Goal: Task Accomplishment & Management: Use online tool/utility

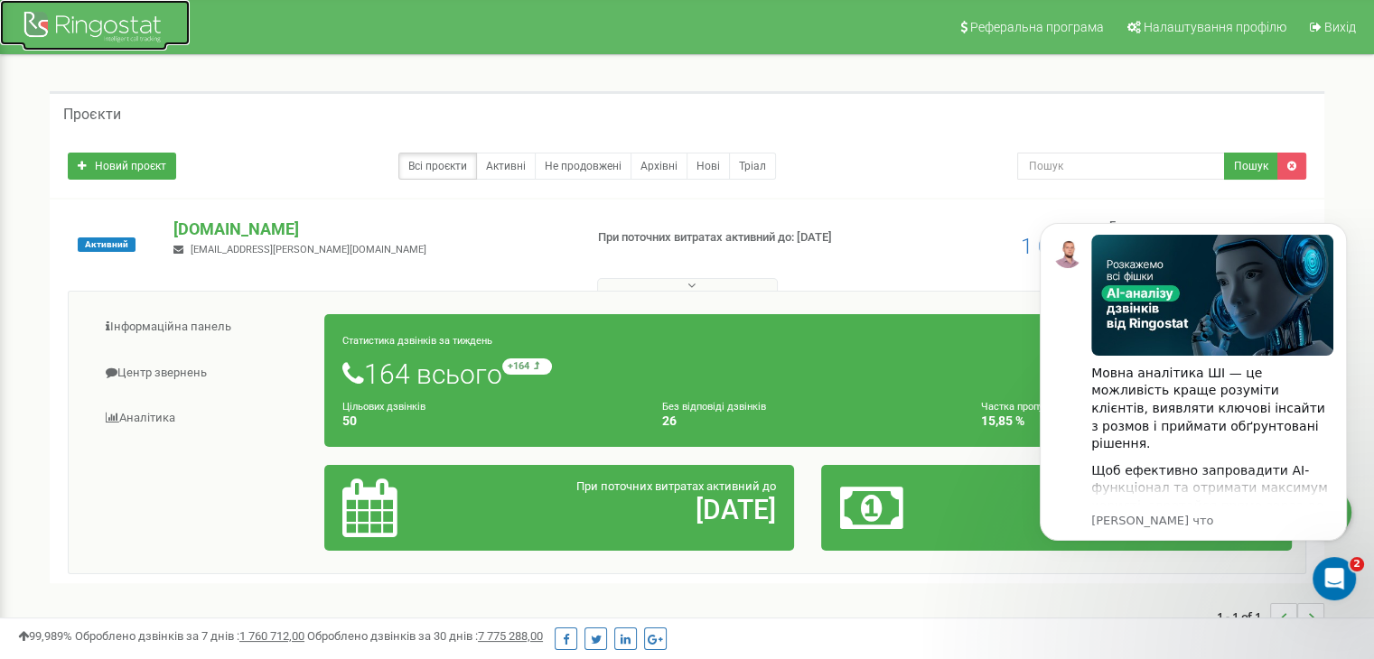
click at [42, 30] on div at bounding box center [95, 28] width 145 height 43
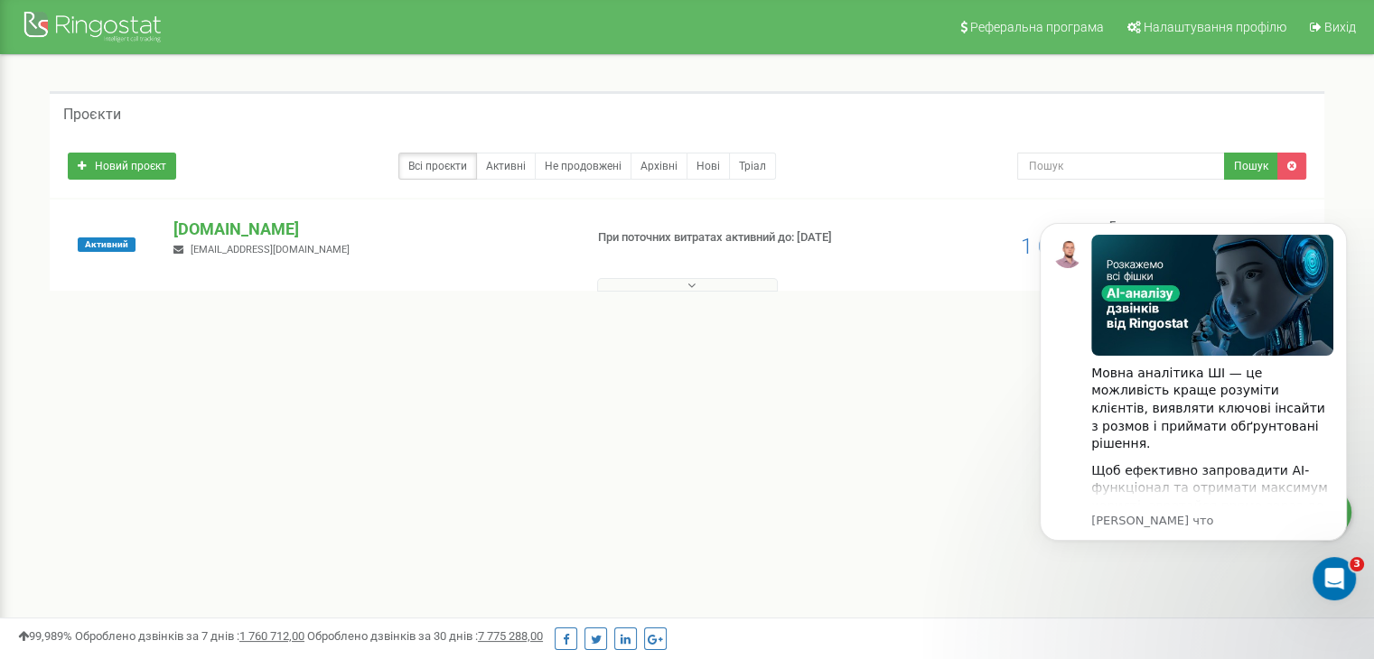
click at [968, 144] on div "Новий проєкт Всі проєкти Активні Не продовжені Архівні Нові Тріал Пошук" at bounding box center [687, 162] width 1266 height 36
click at [1344, 232] on icon "Dismiss notification" at bounding box center [1342, 228] width 10 height 10
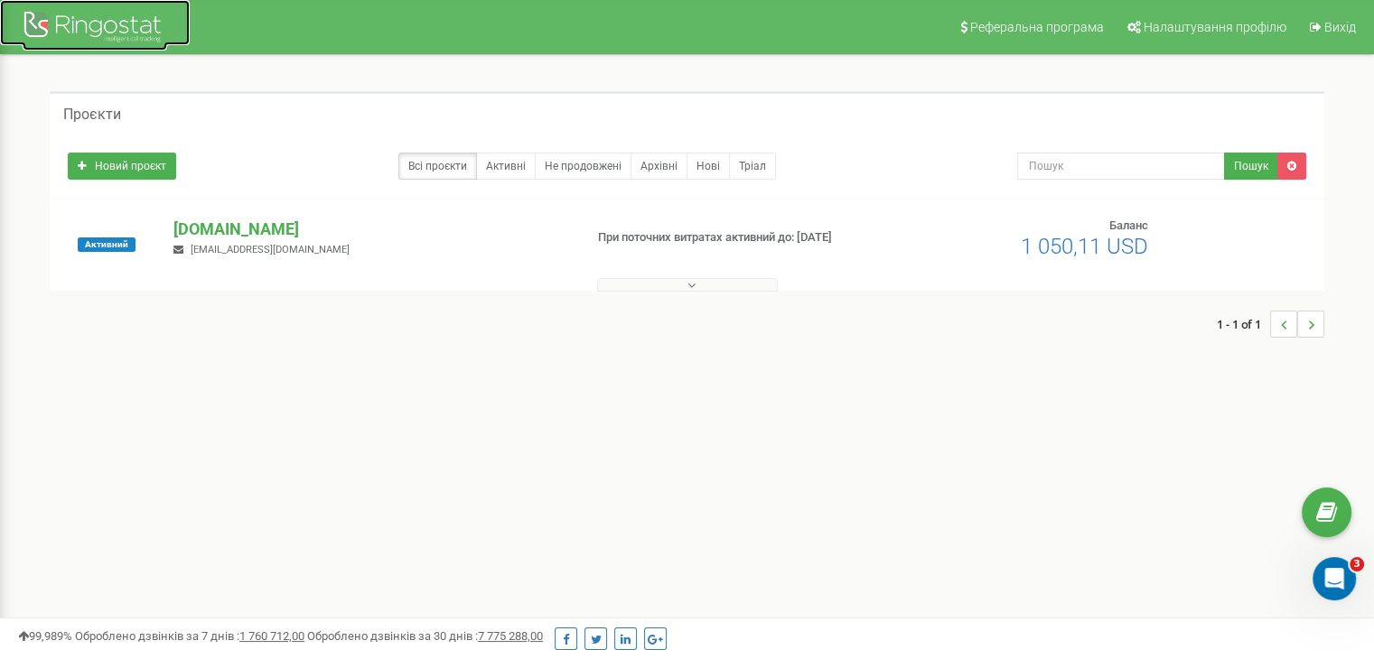
click at [26, 23] on div at bounding box center [95, 28] width 145 height 43
click at [220, 232] on p "[DOMAIN_NAME]" at bounding box center [370, 229] width 395 height 23
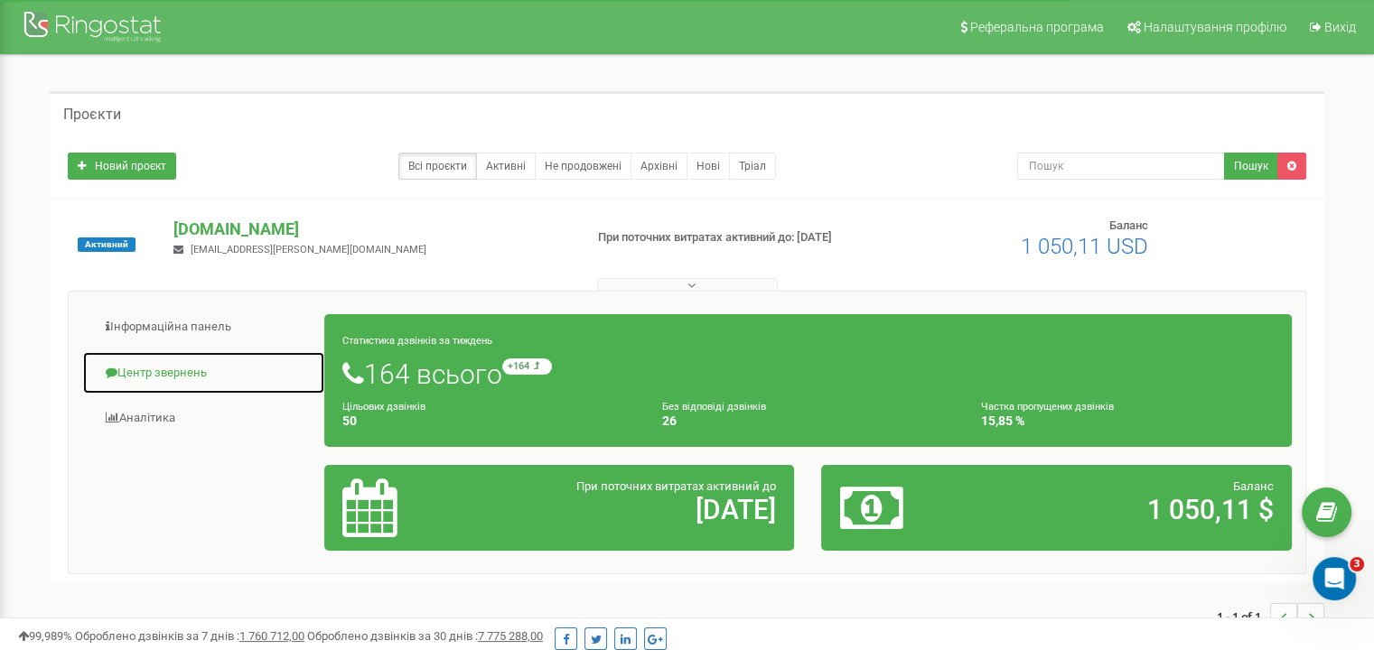
click at [186, 379] on link "Центр звернень" at bounding box center [203, 373] width 243 height 44
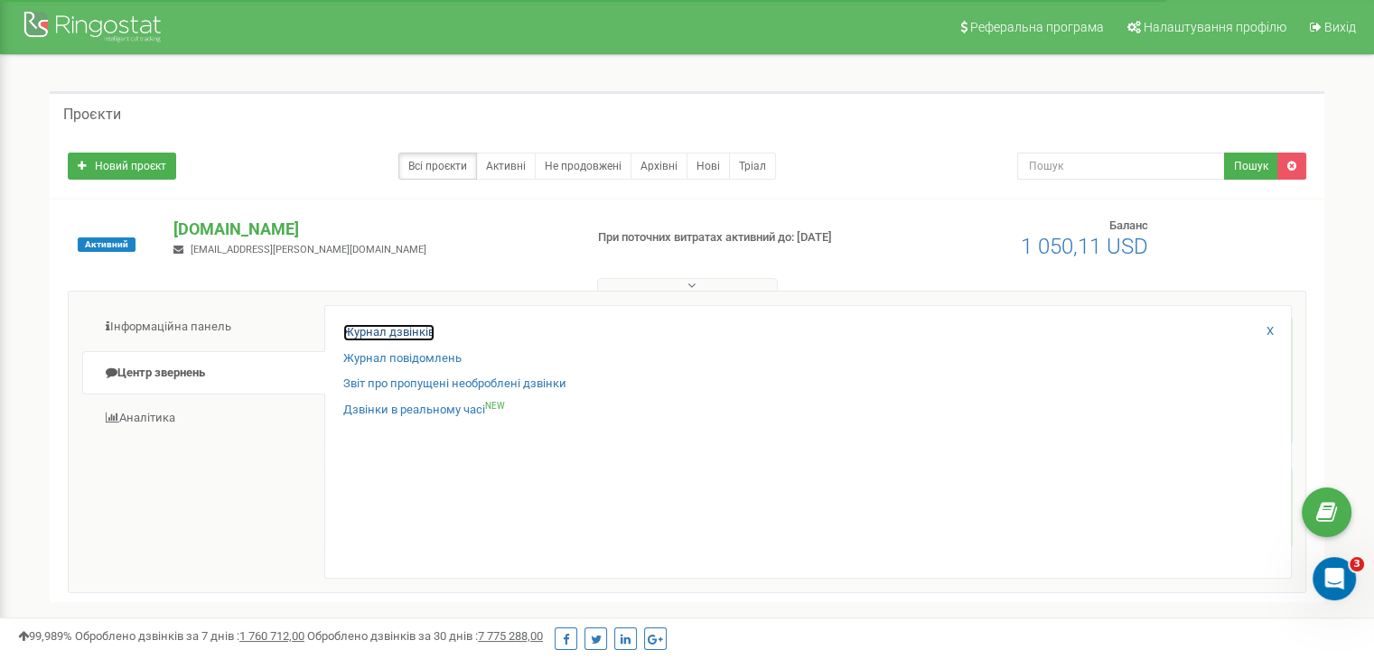
click at [392, 324] on link "Журнал дзвінків" at bounding box center [388, 332] width 91 height 17
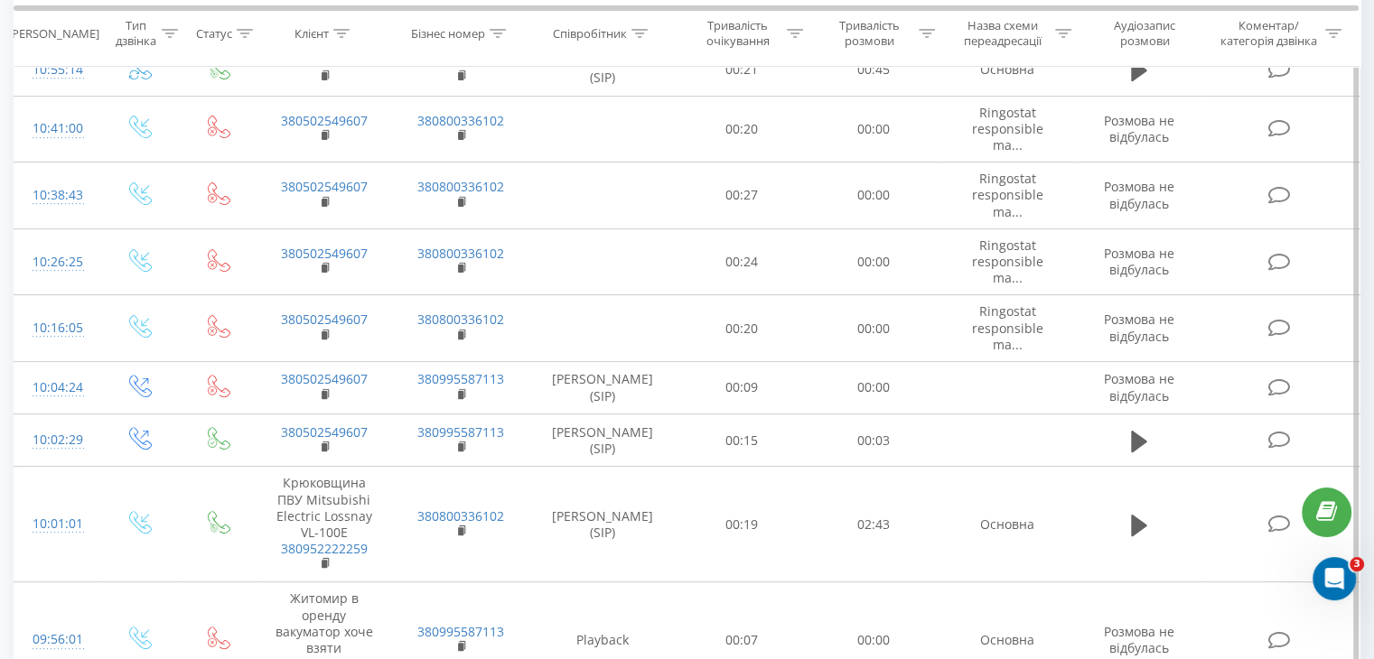
scroll to position [994, 0]
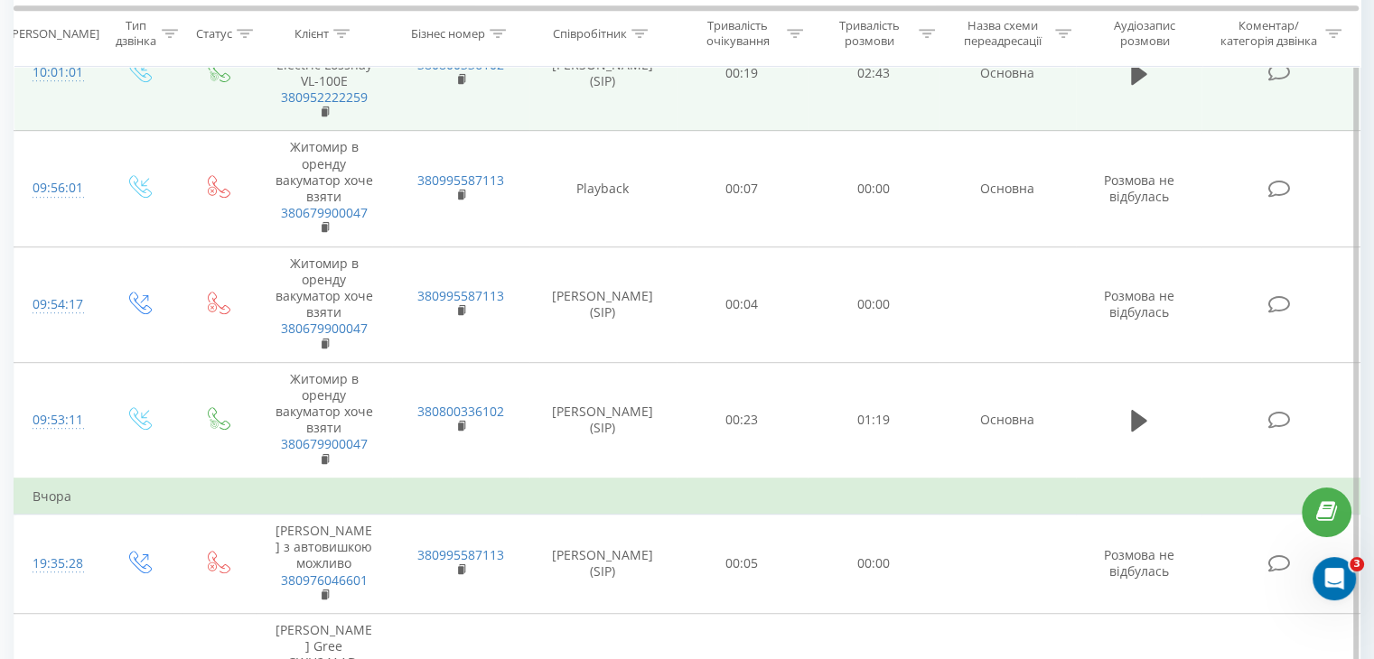
click at [1303, 81] on td at bounding box center [1281, 73] width 158 height 116
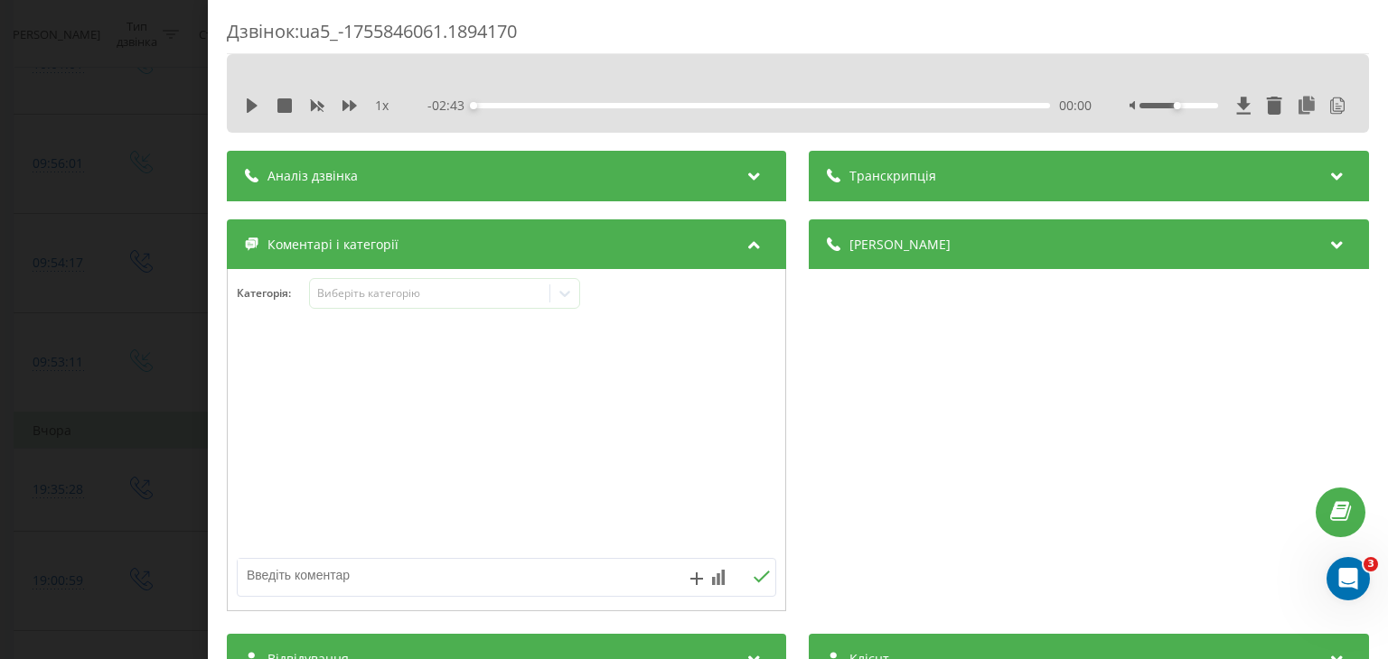
click at [976, 391] on div "Деталі дзвінка Загальне Дата дзвінка 2025-08-22 10:01:01 Тип дзвінка Вхідний Ст…" at bounding box center [1088, 418] width 559 height 397
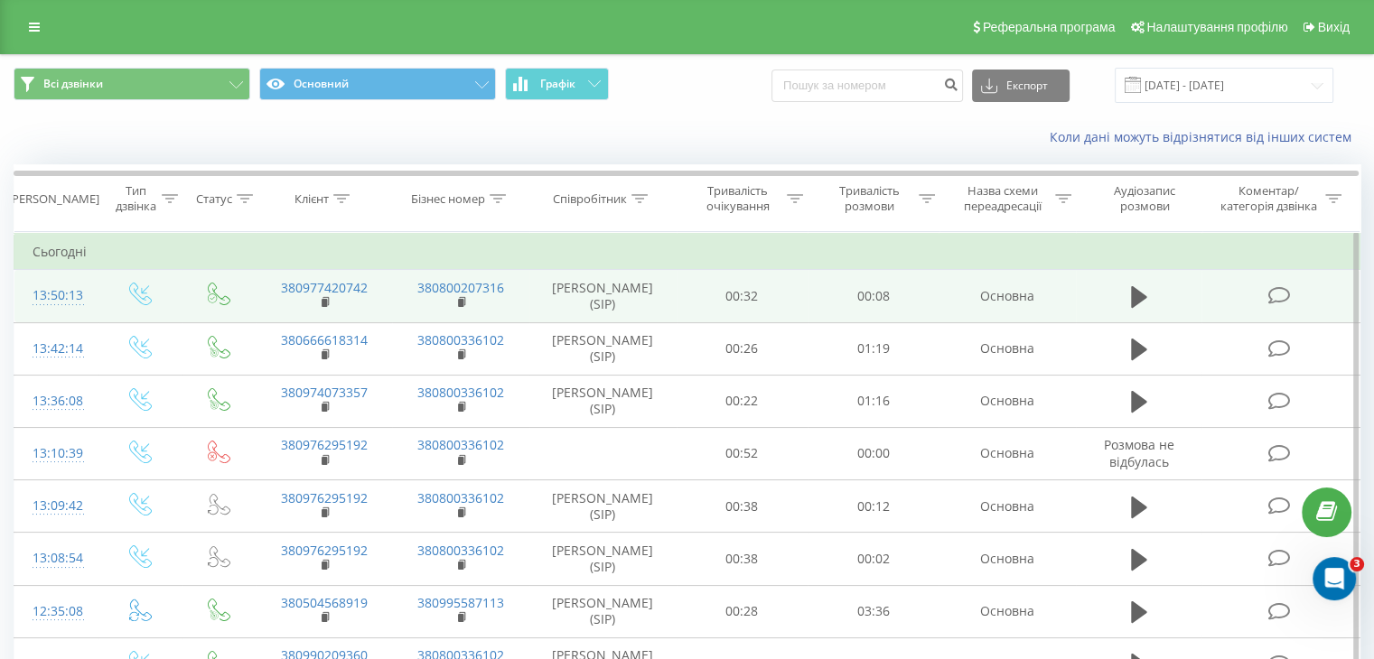
click at [1104, 295] on td at bounding box center [1139, 296] width 126 height 52
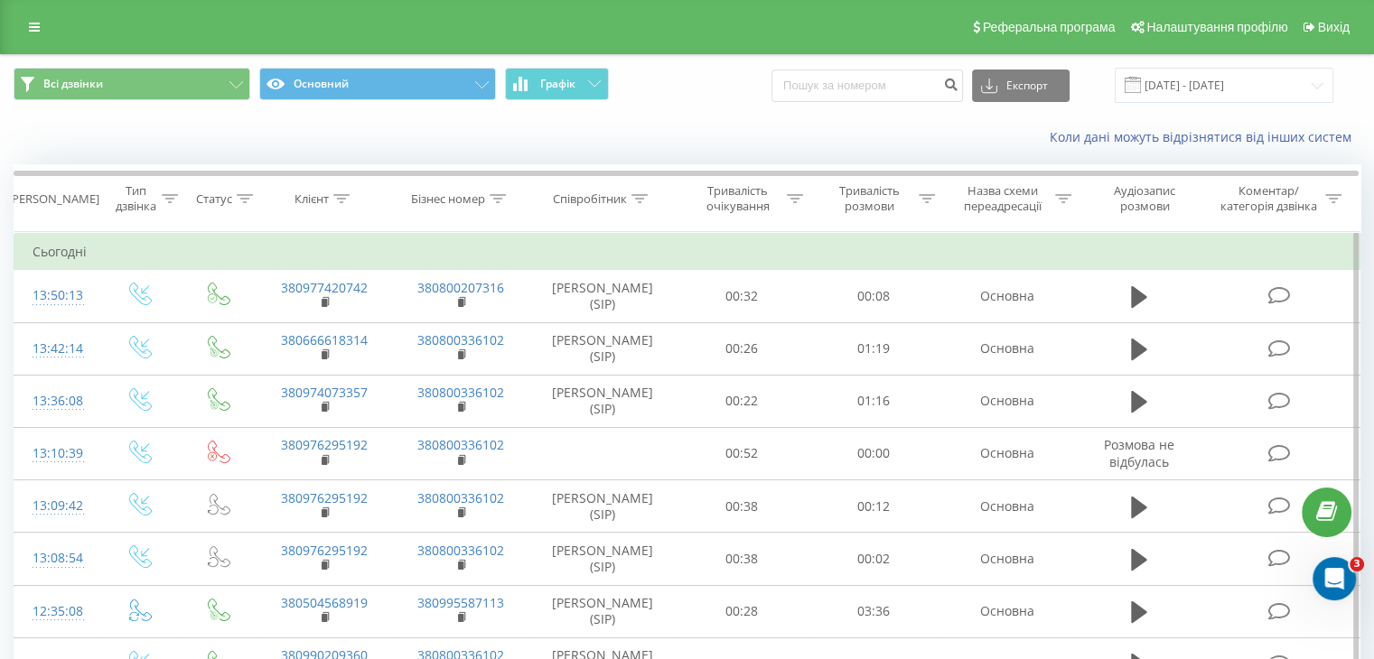
drag, startPoint x: 455, startPoint y: 283, endPoint x: 612, endPoint y: 244, distance: 161.0
click at [610, 245] on td "Сьогодні" at bounding box center [687, 252] width 1346 height 36
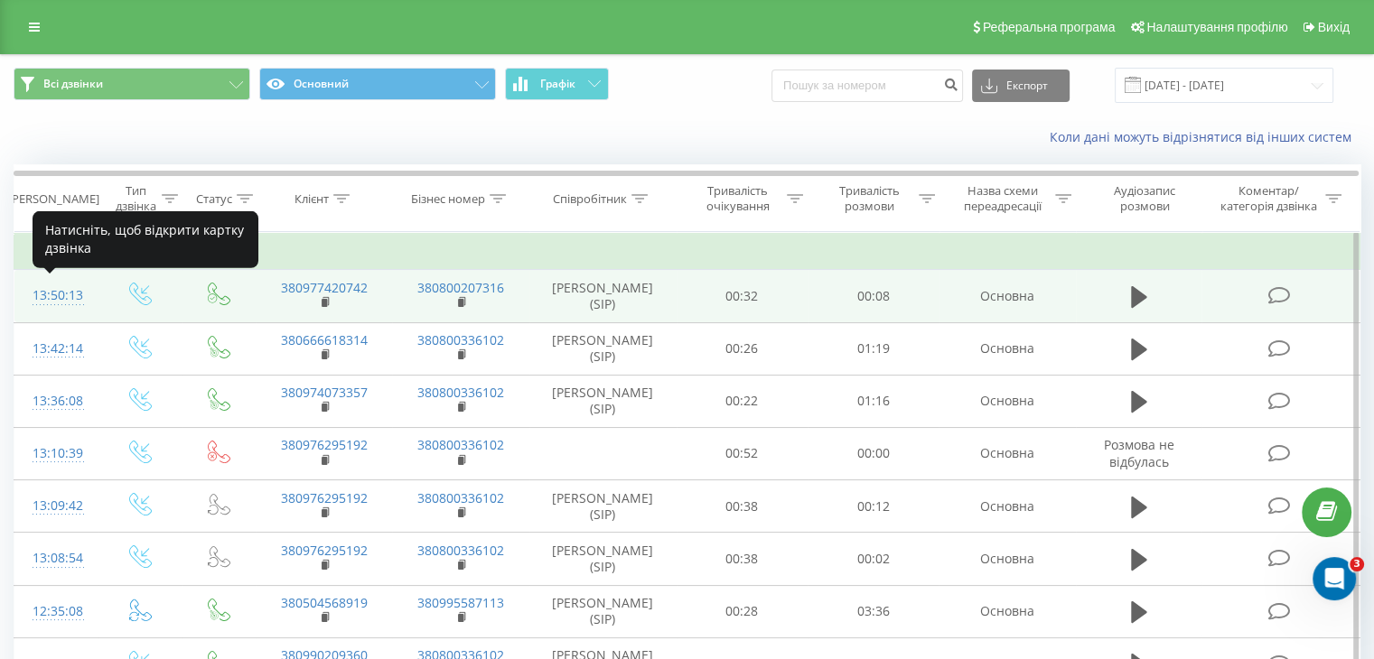
click at [39, 294] on div "13:50:13" at bounding box center [57, 295] width 48 height 35
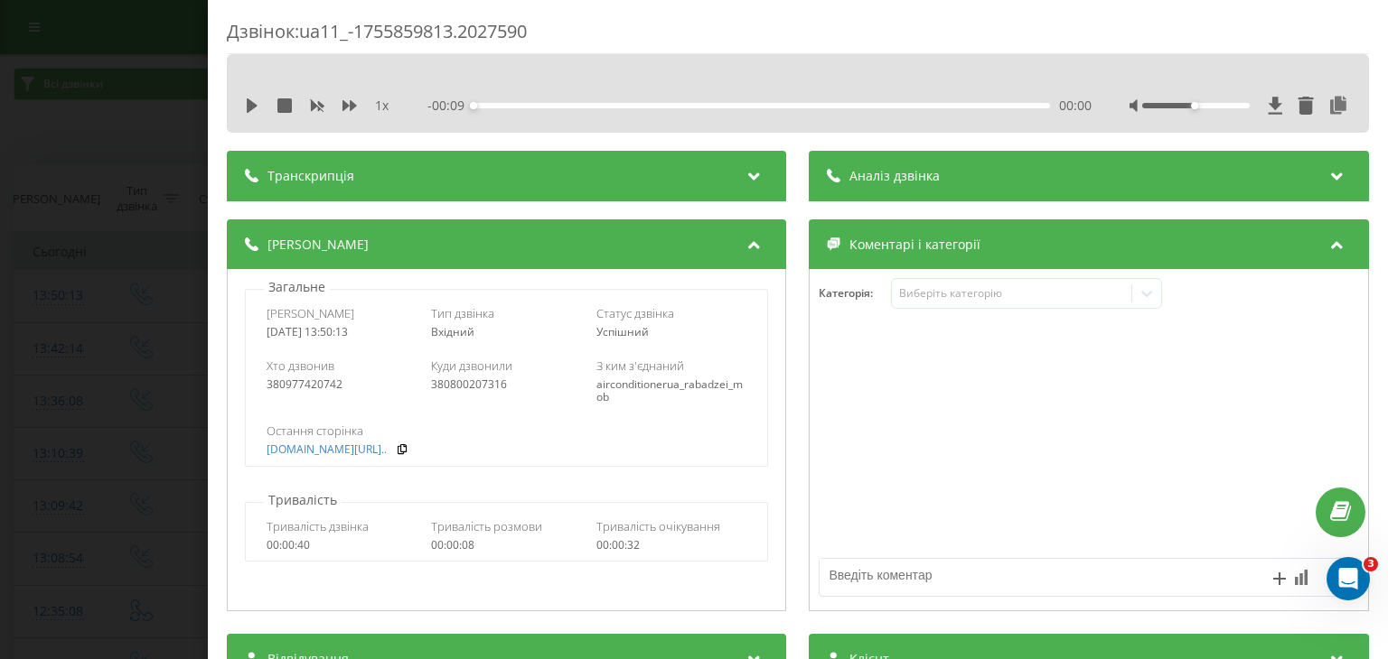
click at [1043, 416] on div at bounding box center [1088, 440] width 557 height 217
click at [35, 214] on div "Дзвінок : ua11_-1755859813.2027590 1 x - 00:09 00:00 00:00 Транскрипція Для AI-…" at bounding box center [694, 329] width 1388 height 659
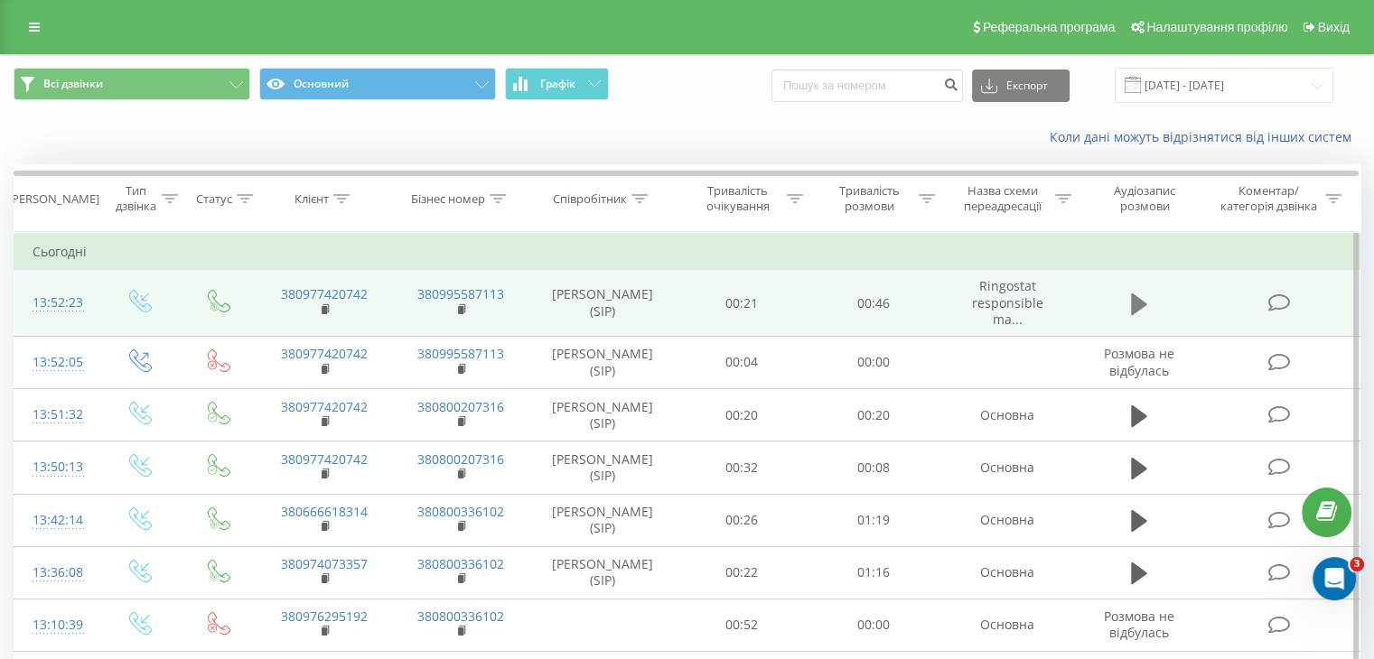
click at [1136, 301] on icon at bounding box center [1139, 304] width 16 height 22
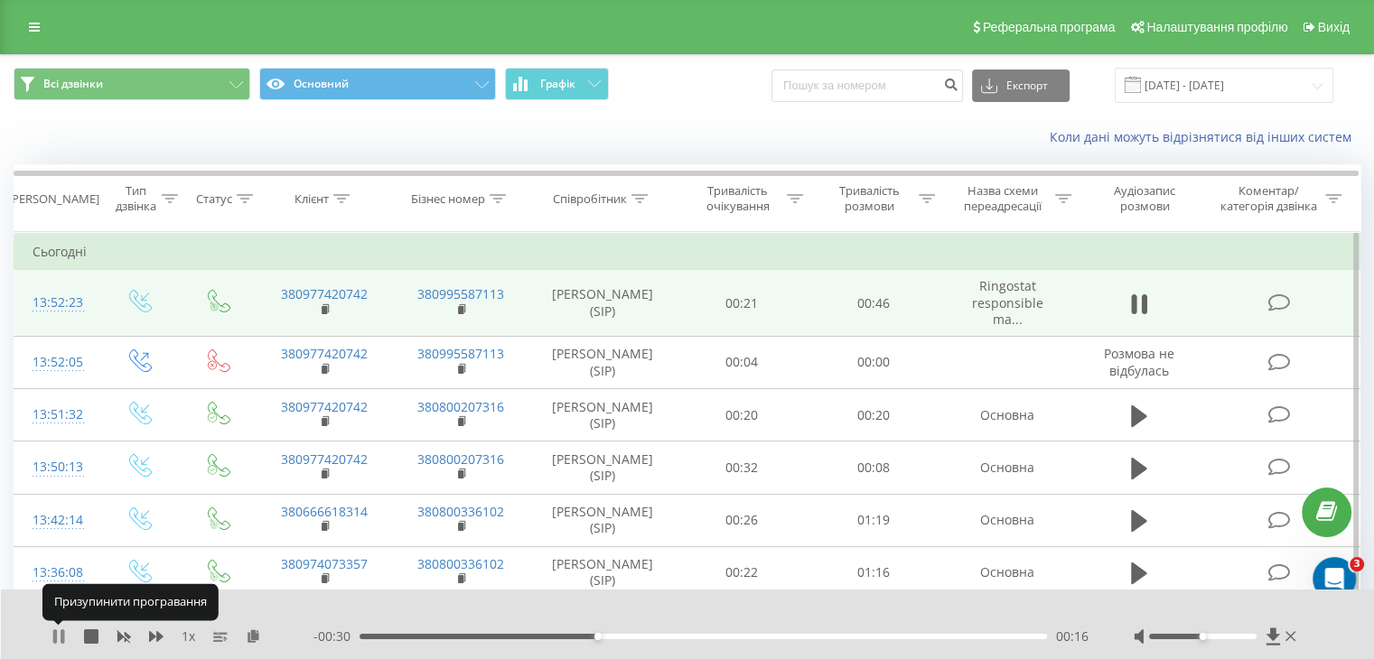
click at [58, 638] on icon at bounding box center [58, 637] width 14 height 14
click at [1292, 637] on icon at bounding box center [1291, 637] width 11 height 14
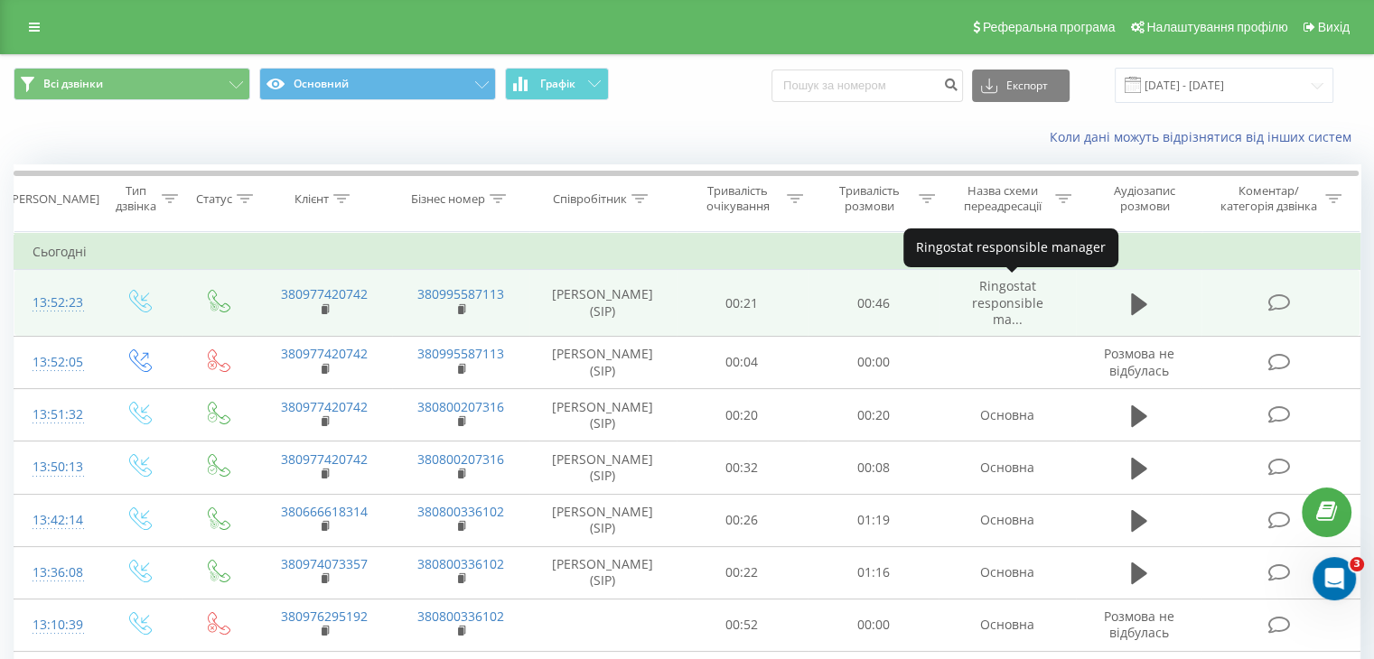
drag, startPoint x: 1017, startPoint y: 311, endPoint x: 1065, endPoint y: 297, distance: 49.8
click at [1065, 297] on td "Ringostat responsible ma..." at bounding box center [1007, 303] width 136 height 67
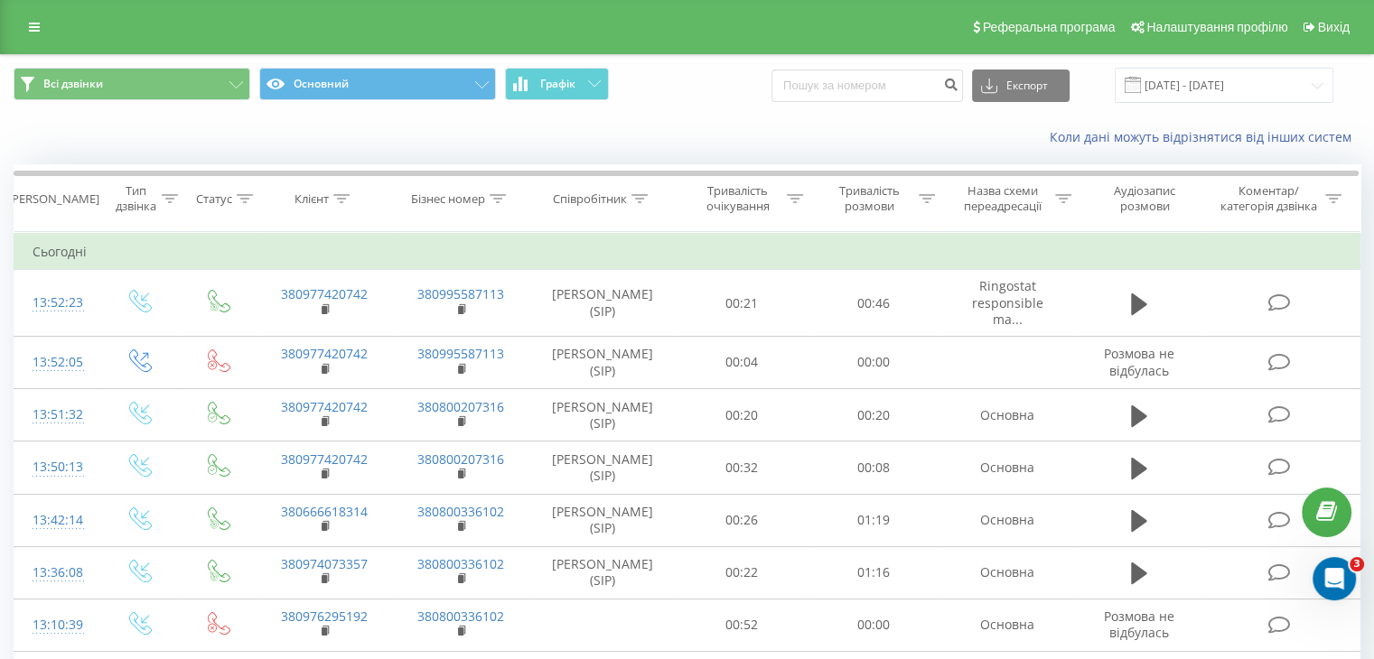
drag, startPoint x: 308, startPoint y: 297, endPoint x: 388, endPoint y: 259, distance: 88.9
click at [388, 258] on td "Сьогодні" at bounding box center [687, 252] width 1346 height 36
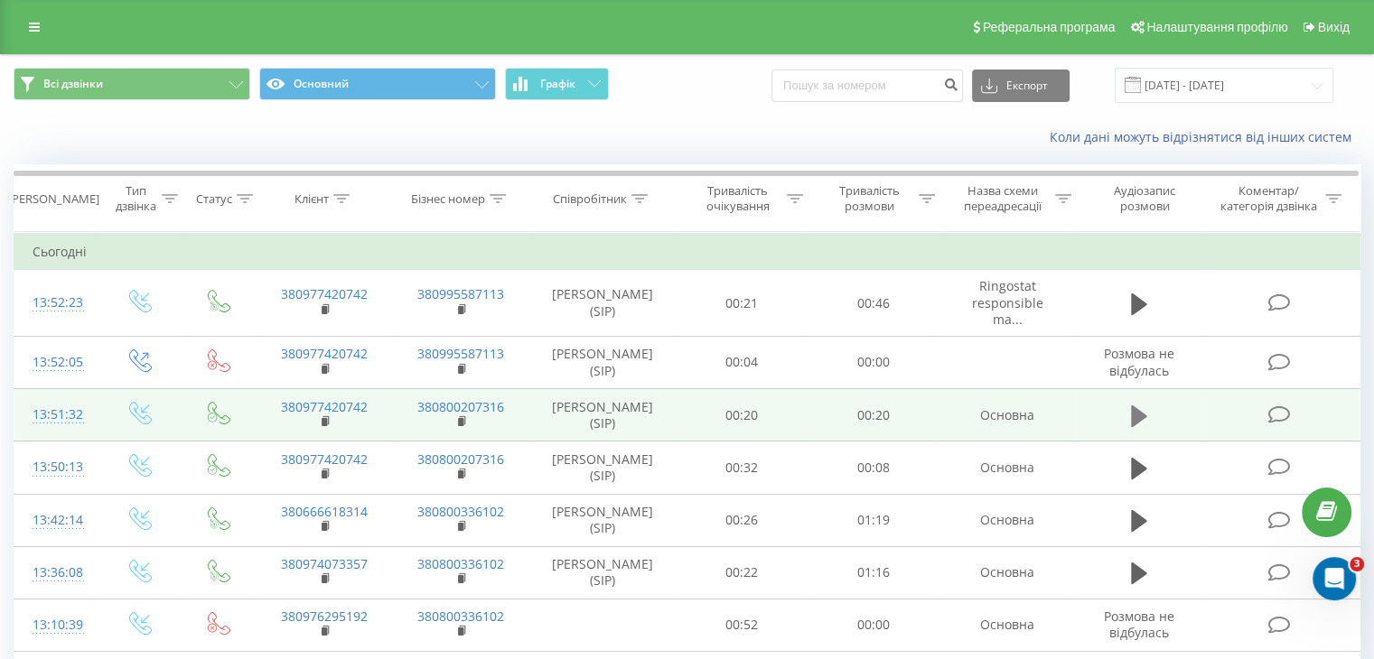
click at [1136, 421] on icon at bounding box center [1139, 416] width 16 height 22
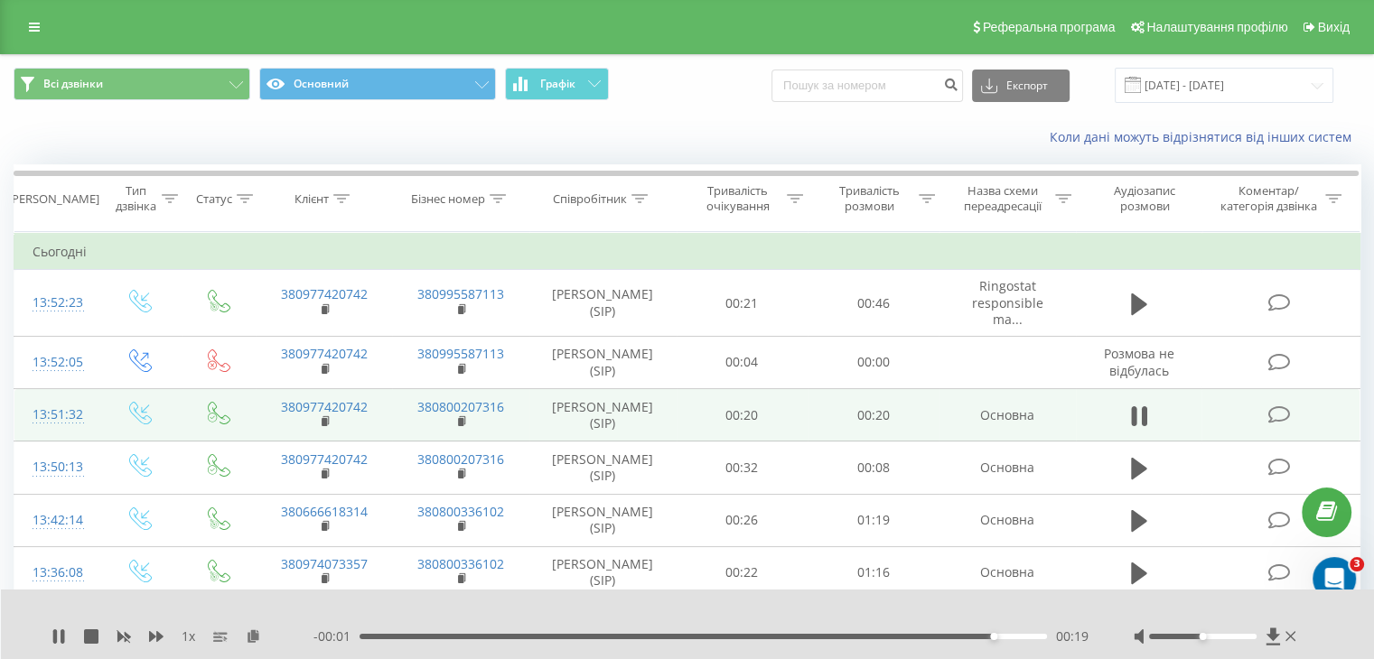
click at [66, 641] on div "1 x" at bounding box center [182, 637] width 262 height 18
click at [58, 641] on icon at bounding box center [58, 637] width 14 height 14
